Goal: Task Accomplishment & Management: Use online tool/utility

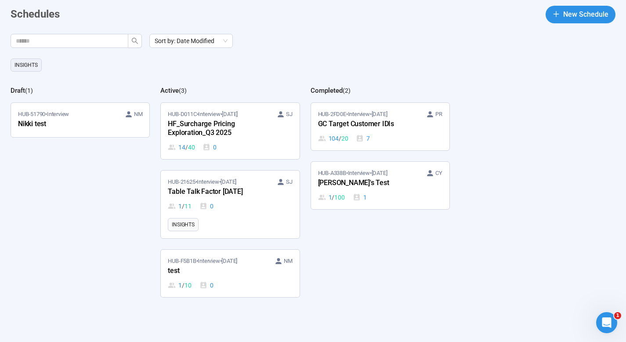
scroll to position [40, 0]
click at [203, 132] on div "HF_Surcharge Pricing Exploration_Q3 2025" at bounding box center [216, 128] width 97 height 20
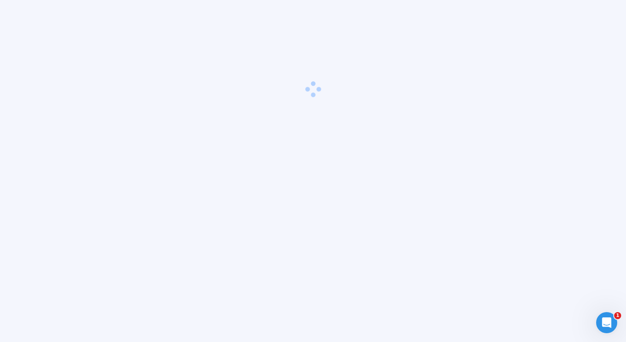
scroll to position [31, 0]
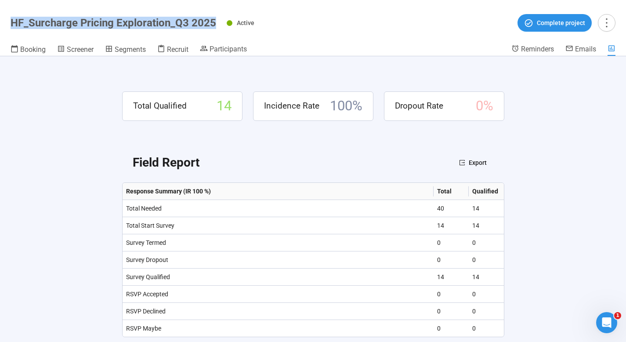
drag, startPoint x: 218, startPoint y: 20, endPoint x: 8, endPoint y: 22, distance: 209.6
click at [8, 22] on header "HF_Surcharge Pricing Exploration_Q3 2025 Active Complete project Booking Screen…" at bounding box center [313, 28] width 626 height 56
copy h1 "HF_Surcharge Pricing Exploration_Q3 2025"
click at [182, 47] on span "Recruit" at bounding box center [178, 49] width 22 height 8
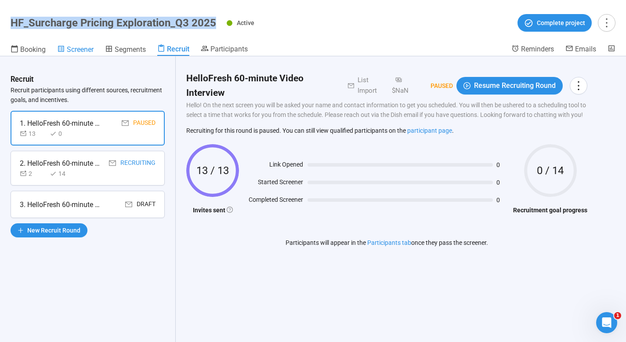
click at [87, 51] on span "Screener" at bounding box center [80, 49] width 27 height 8
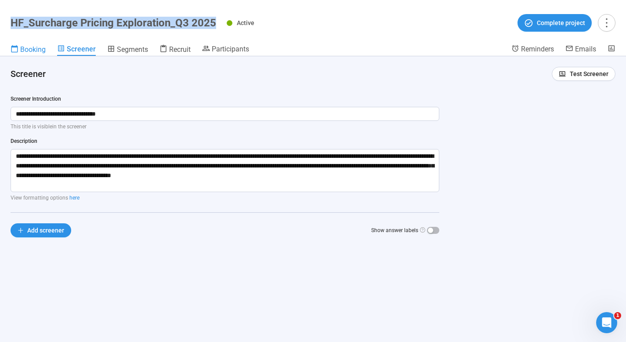
click at [33, 50] on span "Booking" at bounding box center [32, 49] width 25 height 8
